Goal: Task Accomplishment & Management: Use online tool/utility

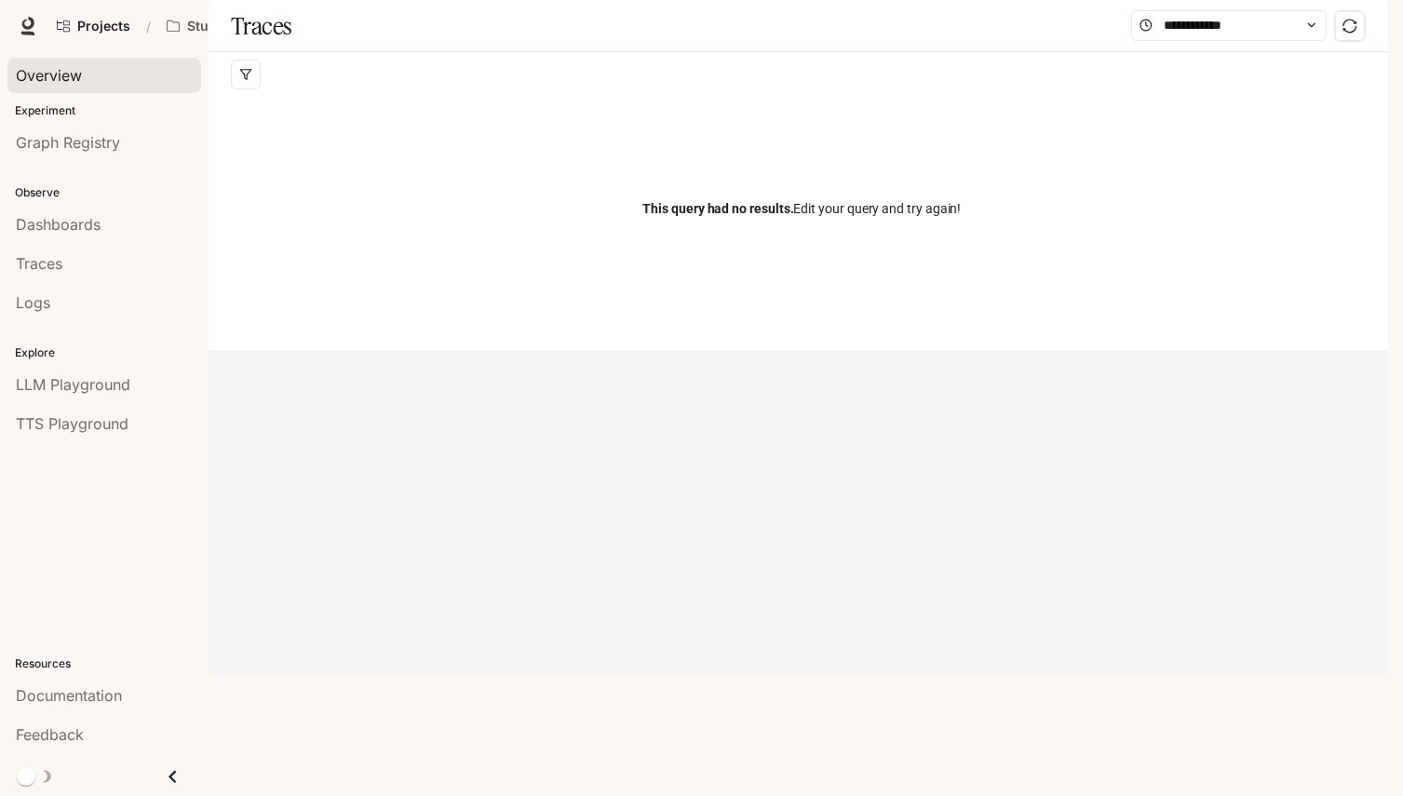
click at [28, 64] on span "Overview" at bounding box center [49, 75] width 66 height 22
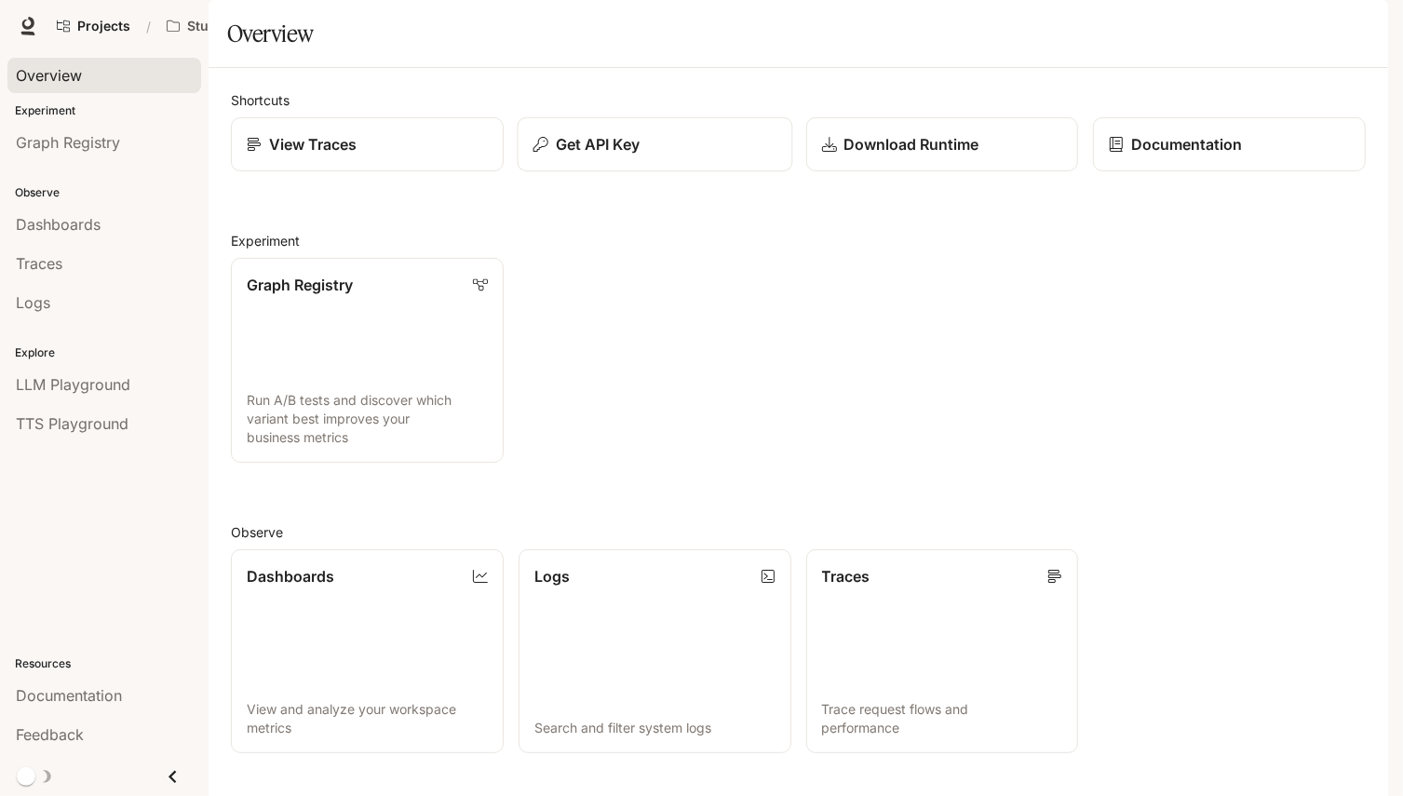
click at [587, 155] on p "Get API Key" at bounding box center [598, 144] width 84 height 22
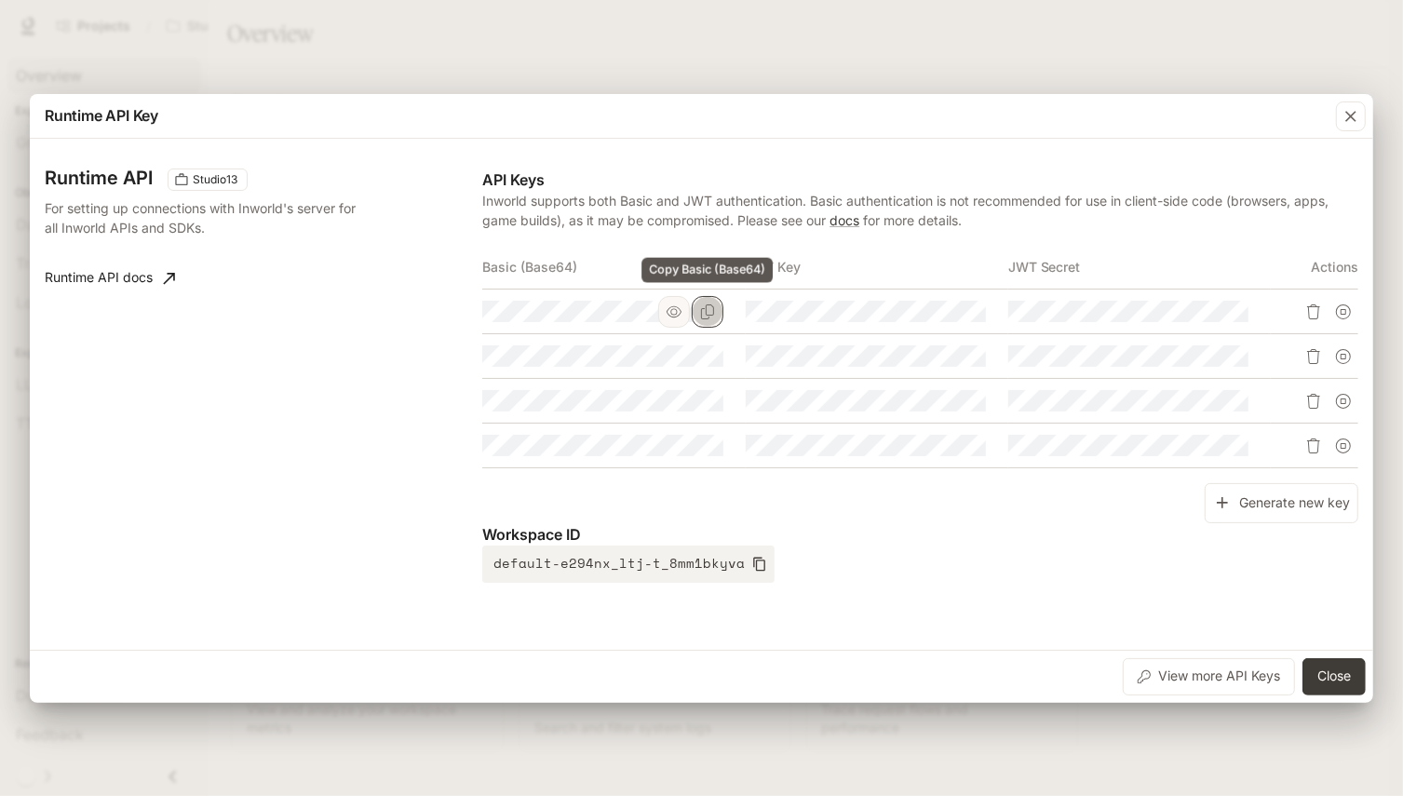
click at [705, 312] on icon "Copy Basic (Base64)" at bounding box center [707, 311] width 13 height 15
click at [139, 431] on div "Runtime API Studio13 For setting up connections with Inworld's server for all I…" at bounding box center [263, 375] width 437 height 414
